Goal: Communication & Community: Answer question/provide support

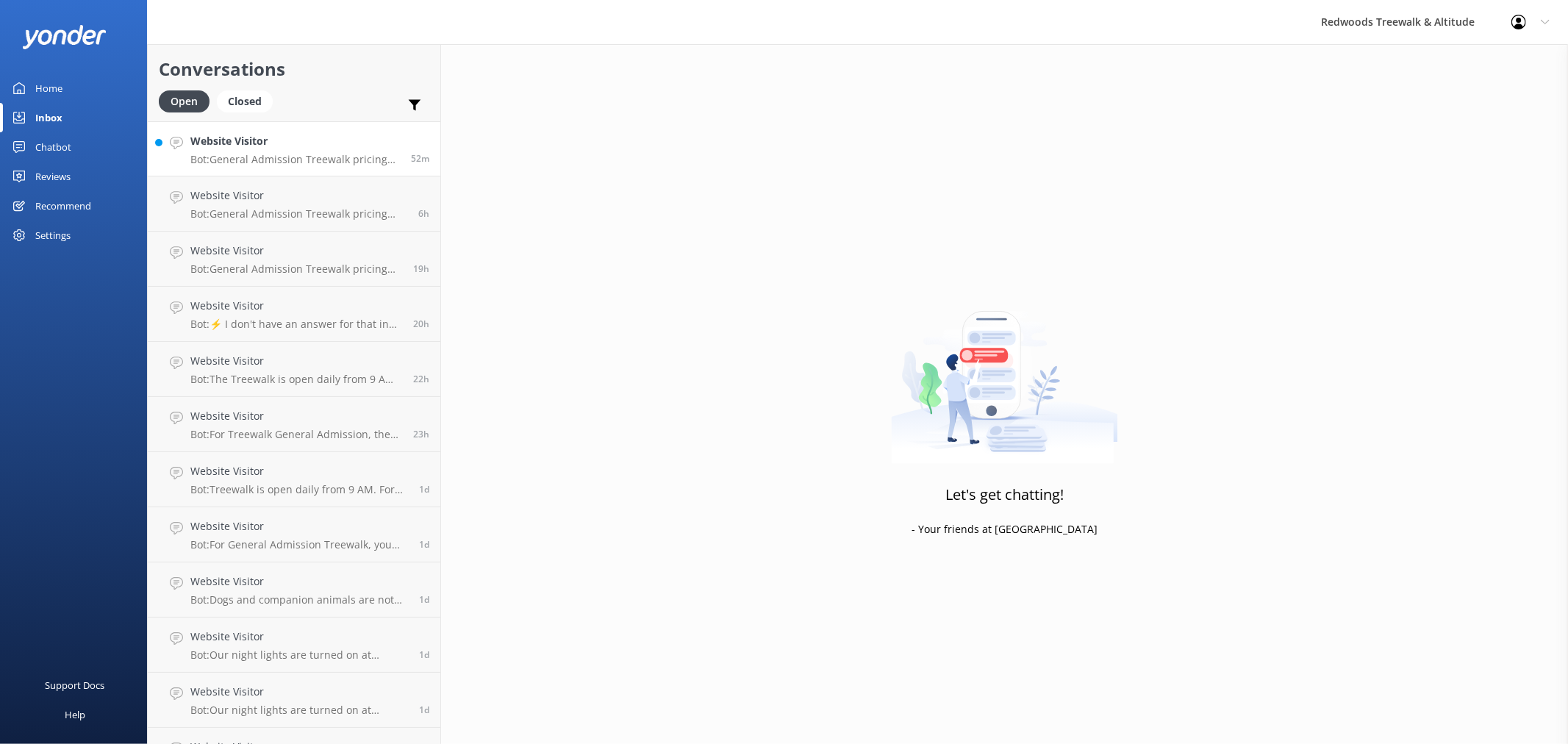
click at [260, 143] on h4 "Website Visitor" at bounding box center [295, 141] width 209 height 16
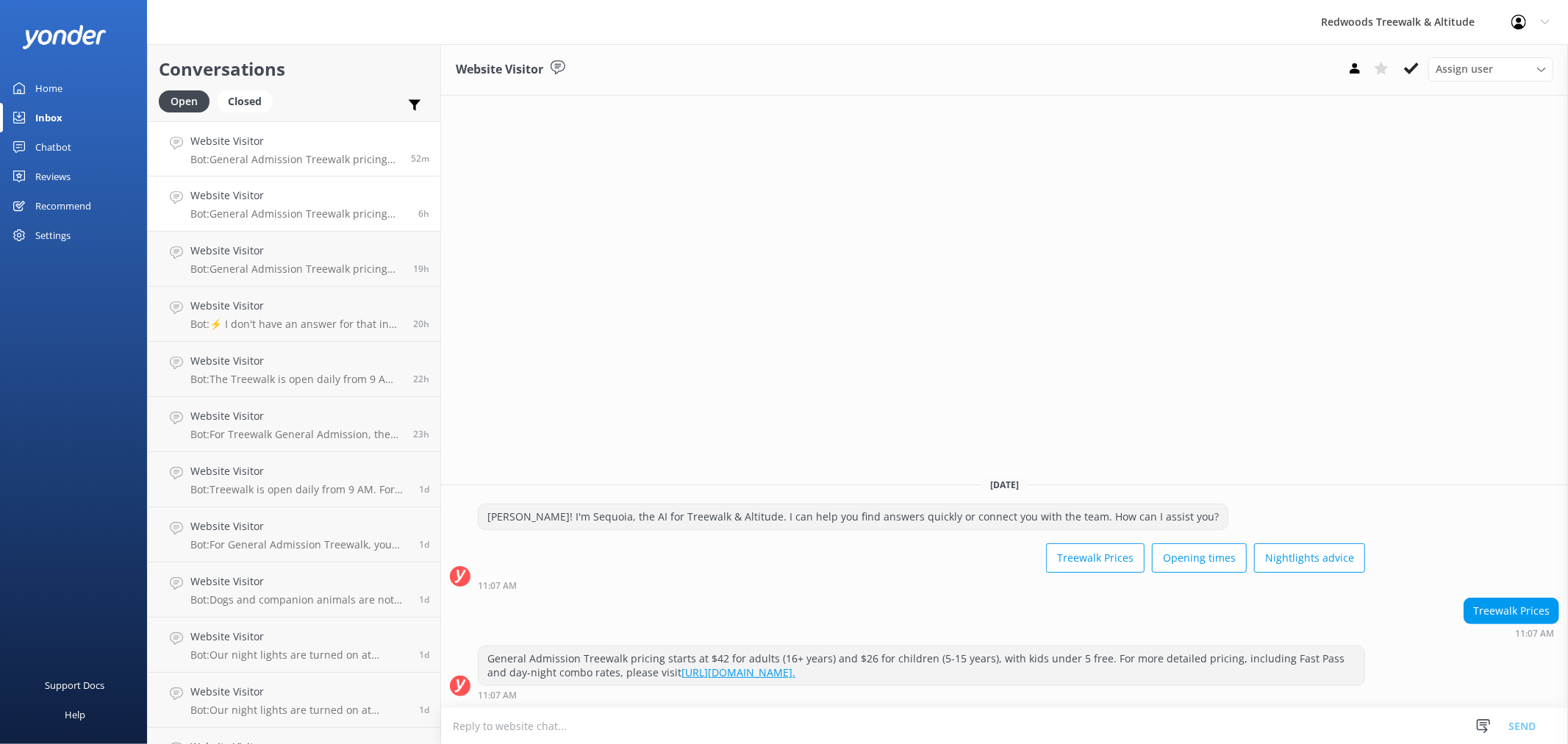
click at [290, 208] on p "Bot: General Admission Treewalk pricing starts at $42 for adults (16+ years) an…" at bounding box center [298, 214] width 216 height 13
click at [92, 88] on link "Home" at bounding box center [73, 88] width 147 height 29
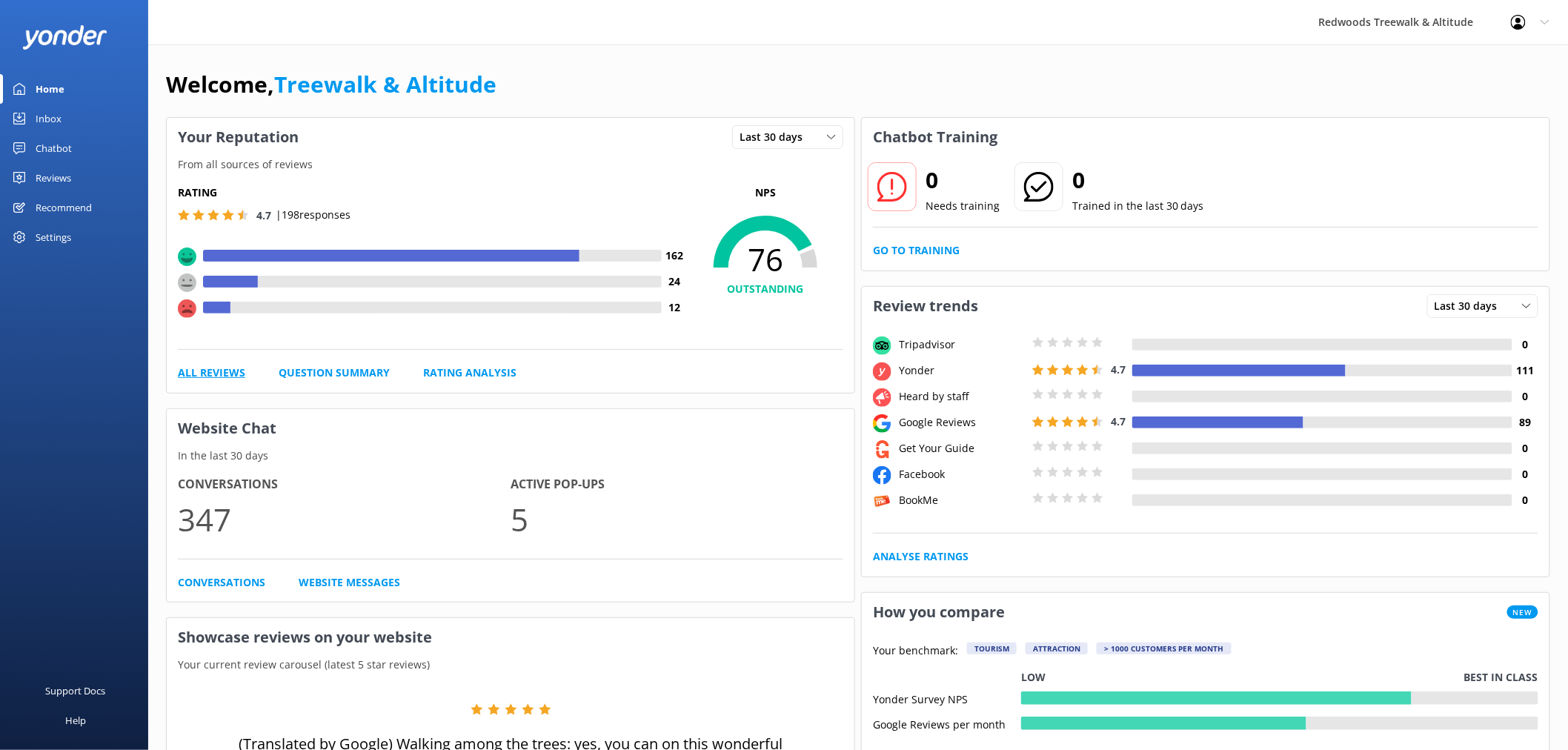
click at [230, 376] on link "All Reviews" at bounding box center [212, 373] width 68 height 16
